Goal: Transaction & Acquisition: Register for event/course

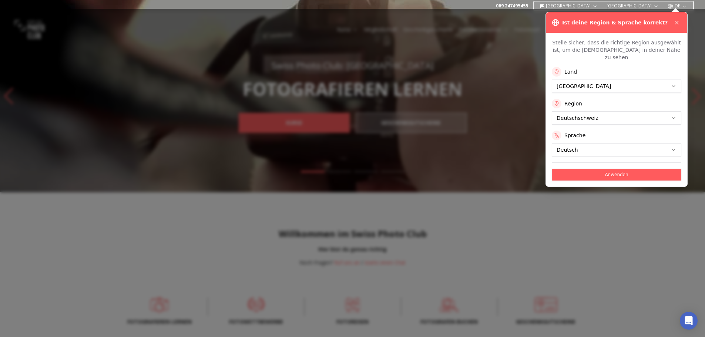
click at [575, 169] on button "Anwenden" at bounding box center [617, 175] width 130 height 12
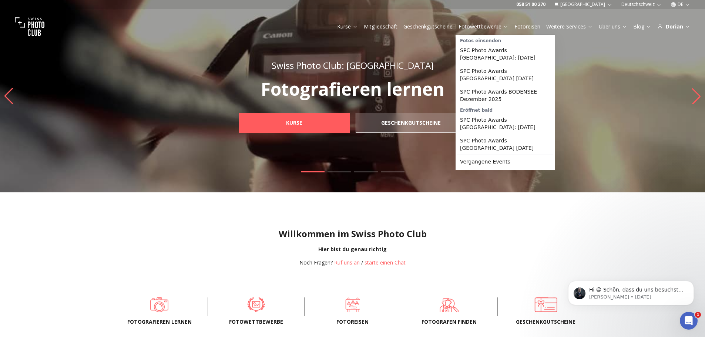
click at [486, 28] on link "Fotowettbewerbe" at bounding box center [484, 26] width 50 height 7
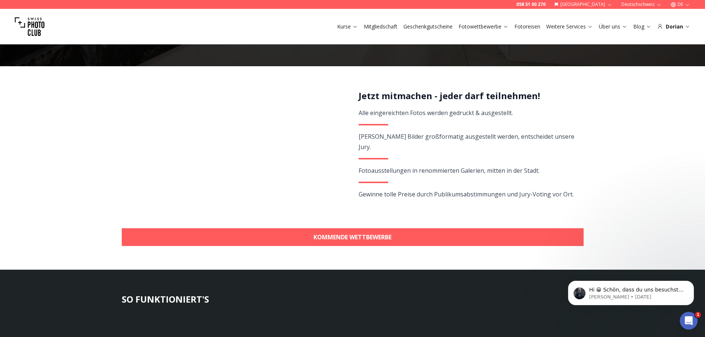
scroll to position [185, 0]
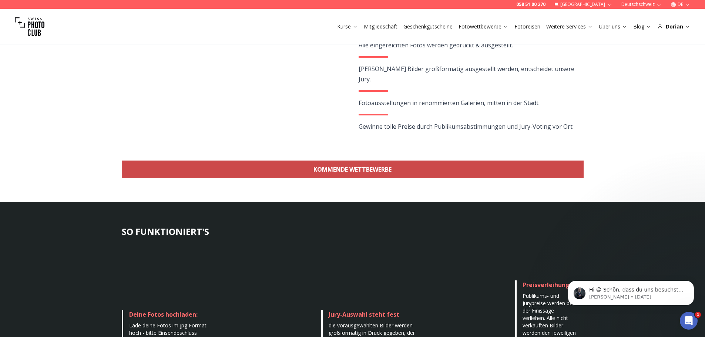
click at [355, 174] on link "KOMMENDE WETTBEWERBE" at bounding box center [353, 170] width 462 height 18
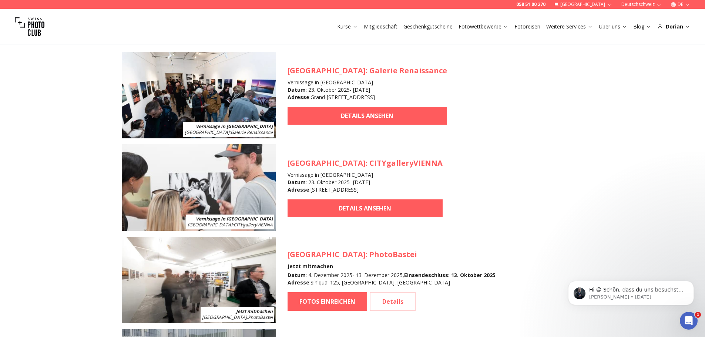
scroll to position [733, 0]
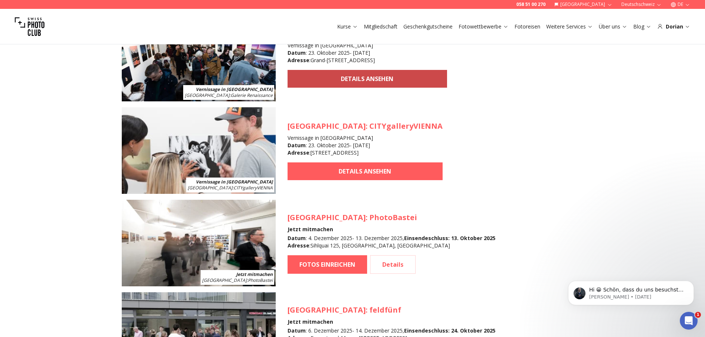
click at [337, 80] on link "DETAILS ANSEHEN" at bounding box center [368, 79] width 160 height 18
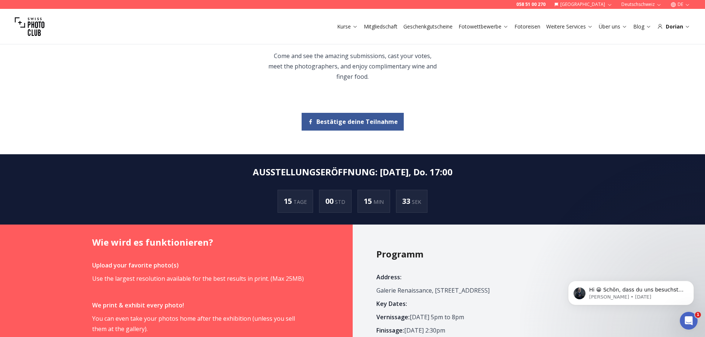
scroll to position [185, 0]
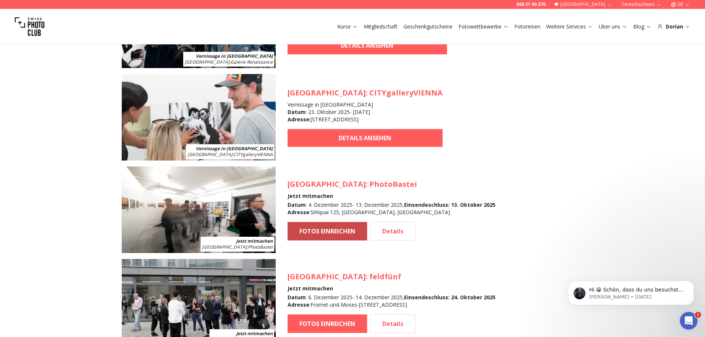
scroll to position [770, 0]
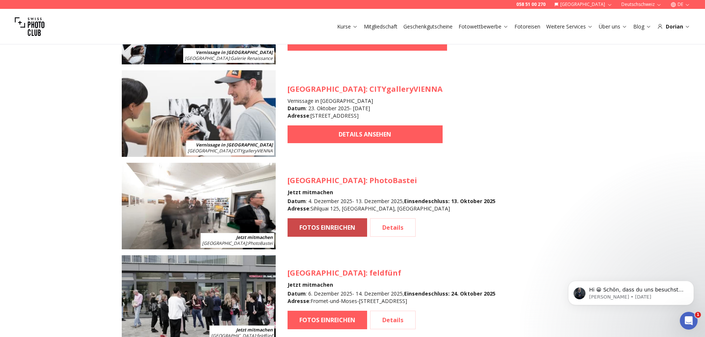
click at [340, 223] on link "FOTOS EINREICHEN" at bounding box center [328, 227] width 80 height 19
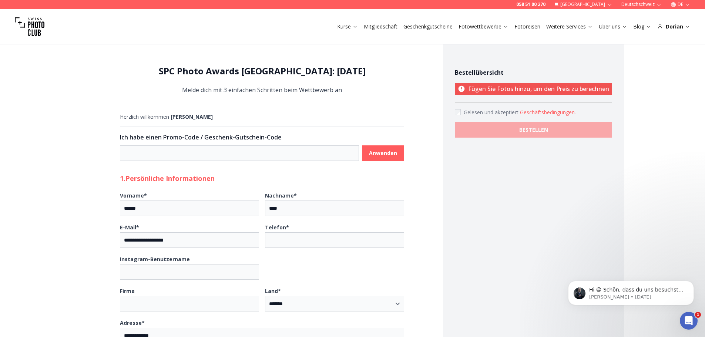
click at [162, 116] on div "Herzlich willkommen [PERSON_NAME]" at bounding box center [262, 116] width 284 height 7
click at [658, 63] on link "Profil" at bounding box center [688, 64] width 84 height 10
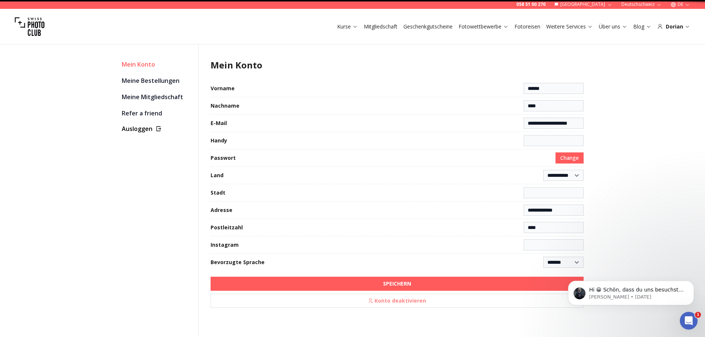
type input "**********"
select select "*******"
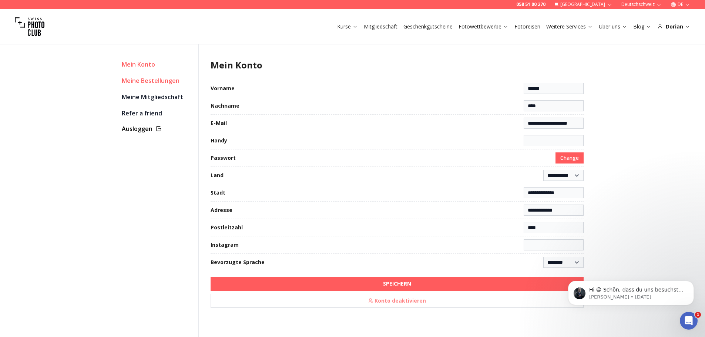
click at [150, 82] on link "Meine Bestellungen" at bounding box center [157, 80] width 71 height 10
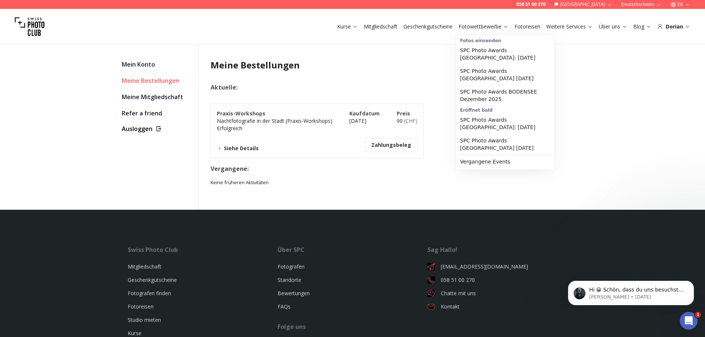
click at [472, 25] on link "Fotowettbewerbe" at bounding box center [484, 26] width 50 height 7
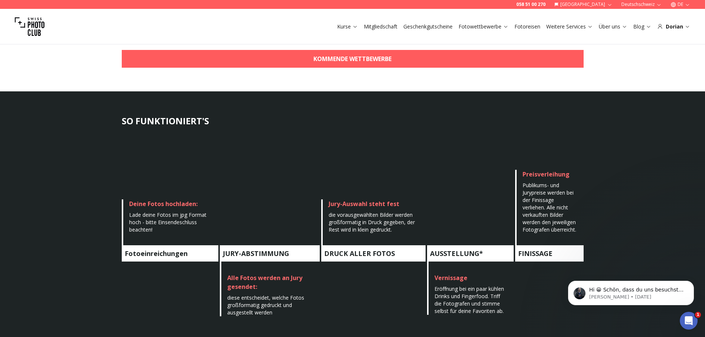
scroll to position [296, 0]
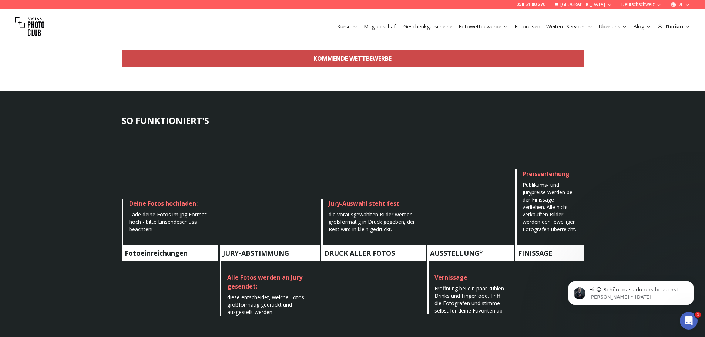
click at [292, 58] on link "KOMMENDE WETTBEWERBE" at bounding box center [353, 59] width 462 height 18
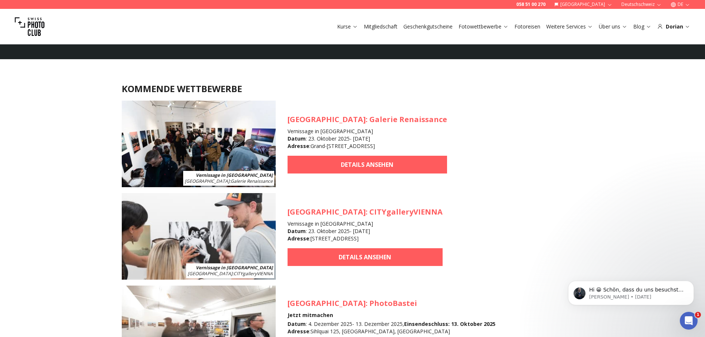
scroll to position [326, 0]
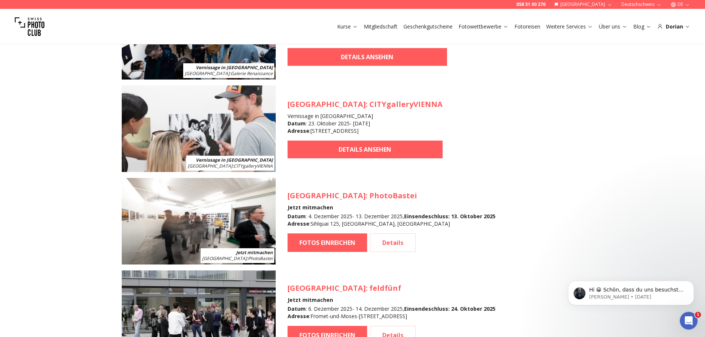
scroll to position [740, 0]
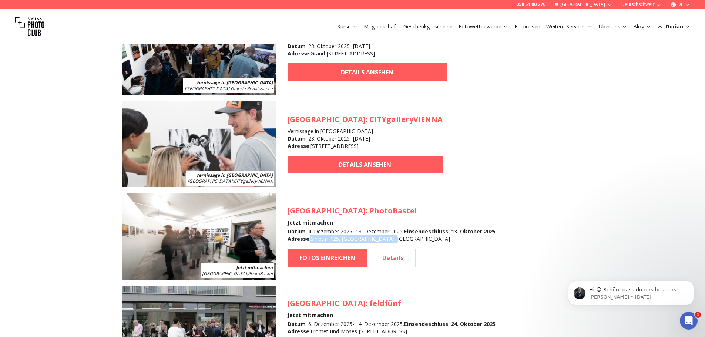
drag, startPoint x: 310, startPoint y: 239, endPoint x: 388, endPoint y: 241, distance: 77.4
click at [388, 241] on div "Datum : [DATE] - [DATE] , Einsendeschluss : [DATE] Adresse : [STREET_ADDRESS]" at bounding box center [392, 235] width 208 height 15
click at [358, 258] on link "FOTOS EINREICHEN" at bounding box center [328, 258] width 80 height 19
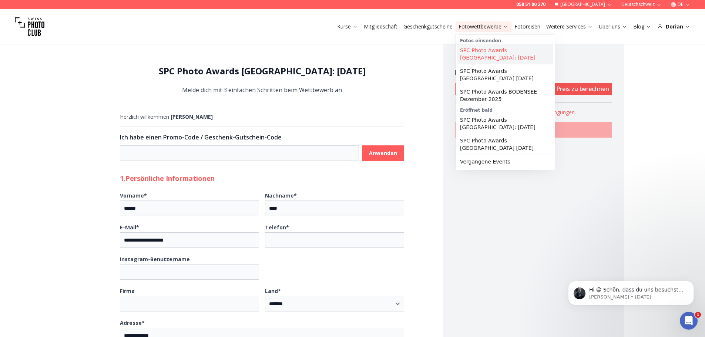
click at [494, 51] on link "SPC Photo Awards [GEOGRAPHIC_DATA]: [DATE]" at bounding box center [505, 54] width 96 height 21
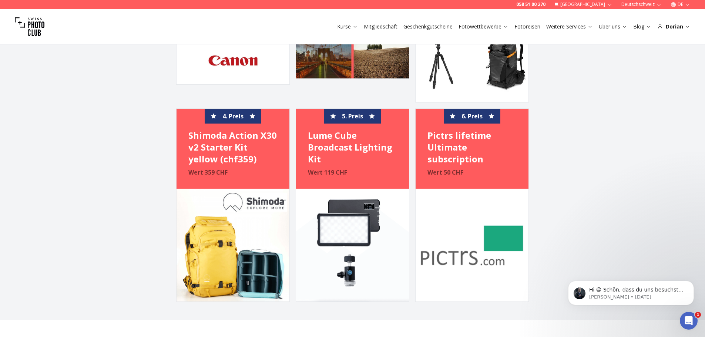
scroll to position [1591, 0]
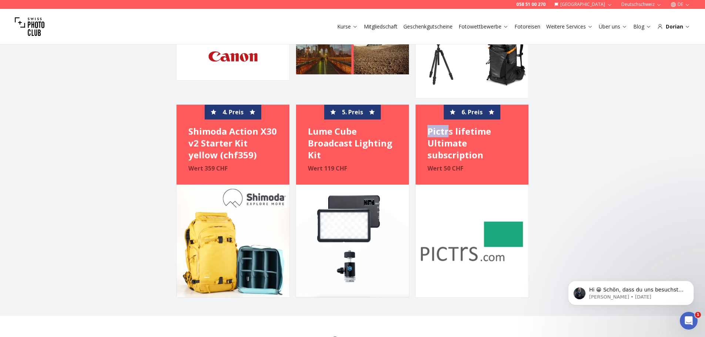
drag, startPoint x: 432, startPoint y: 98, endPoint x: 450, endPoint y: 100, distance: 18.3
click at [450, 125] on h4 "Pictrs lifetime Ultimate subscription" at bounding box center [471, 143] width 89 height 36
drag, startPoint x: 451, startPoint y: 100, endPoint x: 434, endPoint y: 99, distance: 16.7
click at [434, 125] on h4 "Pictrs lifetime Ultimate subscription" at bounding box center [471, 143] width 89 height 36
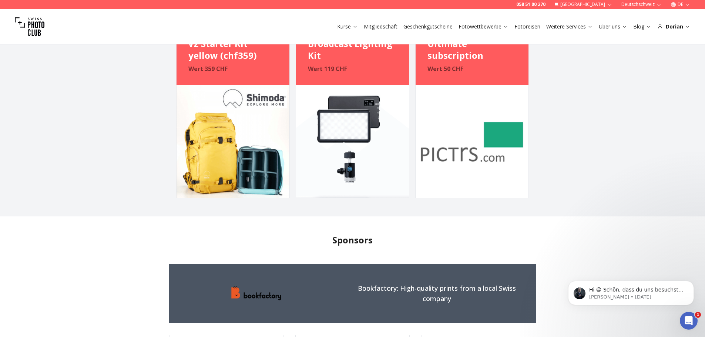
scroll to position [1554, 0]
